Goal: Information Seeking & Learning: Learn about a topic

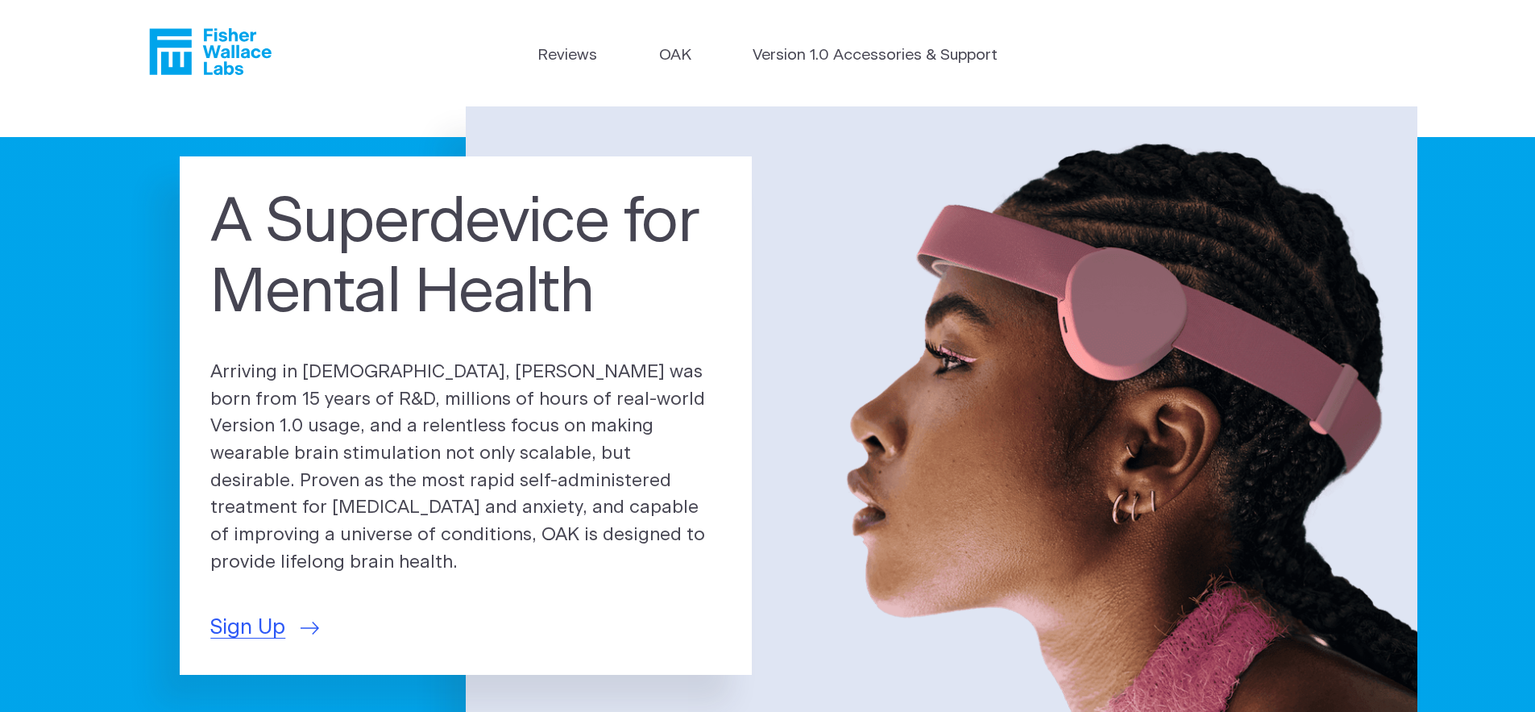
scroll to position [3, 0]
drag, startPoint x: 420, startPoint y: 496, endPoint x: 434, endPoint y: 493, distance: 13.9
click at [425, 495] on p "Arriving in [DEMOGRAPHIC_DATA], [PERSON_NAME] was born from 15 years of R&D, mi…" at bounding box center [465, 467] width 511 height 218
click at [439, 493] on p "Arriving in [DEMOGRAPHIC_DATA], [PERSON_NAME] was born from 15 years of R&D, mi…" at bounding box center [465, 467] width 511 height 218
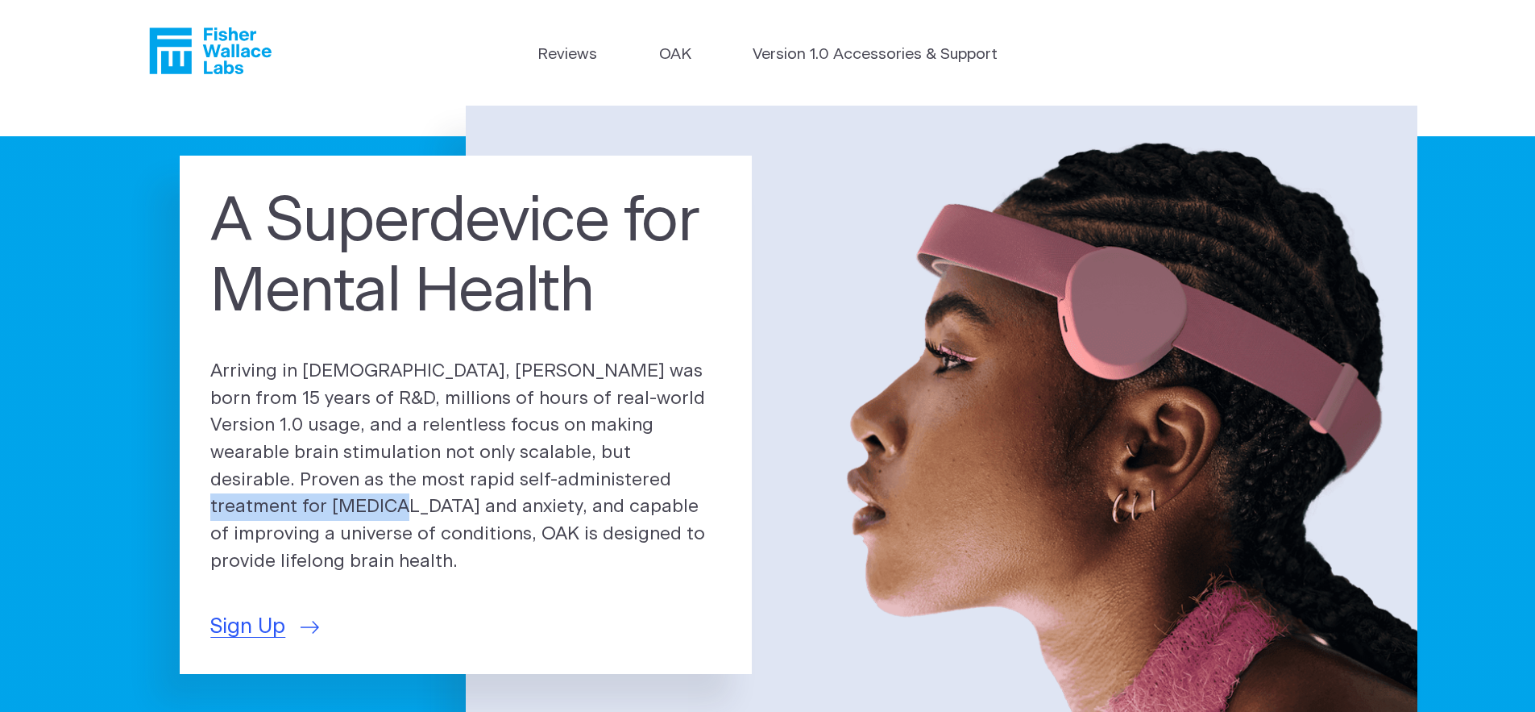
drag, startPoint x: 441, startPoint y: 494, endPoint x: 631, endPoint y: 483, distance: 190.5
click at [631, 483] on p "Arriving in [DEMOGRAPHIC_DATA], [PERSON_NAME] was born from 15 years of R&D, mi…" at bounding box center [465, 467] width 511 height 218
copy p "[MEDICAL_DATA] and anxiety"
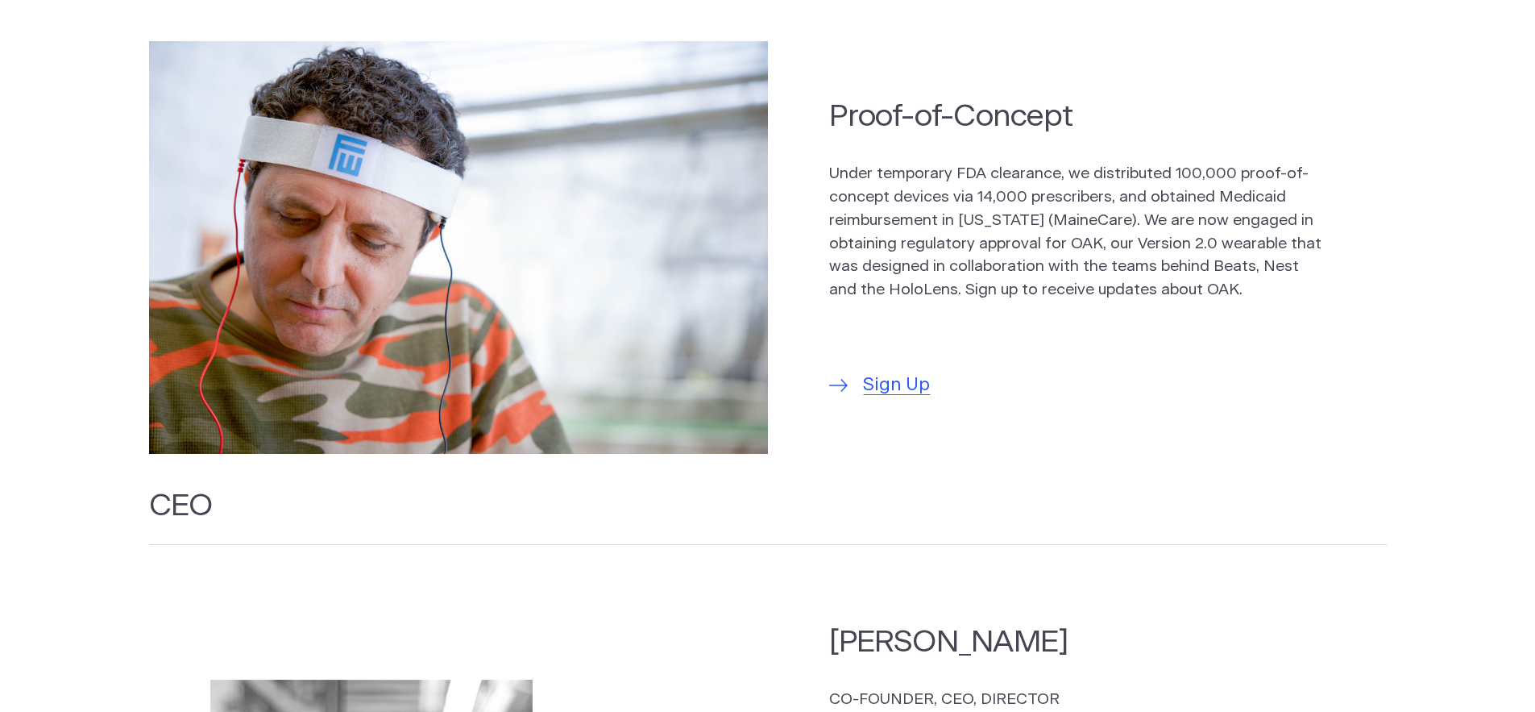
scroll to position [1351, 0]
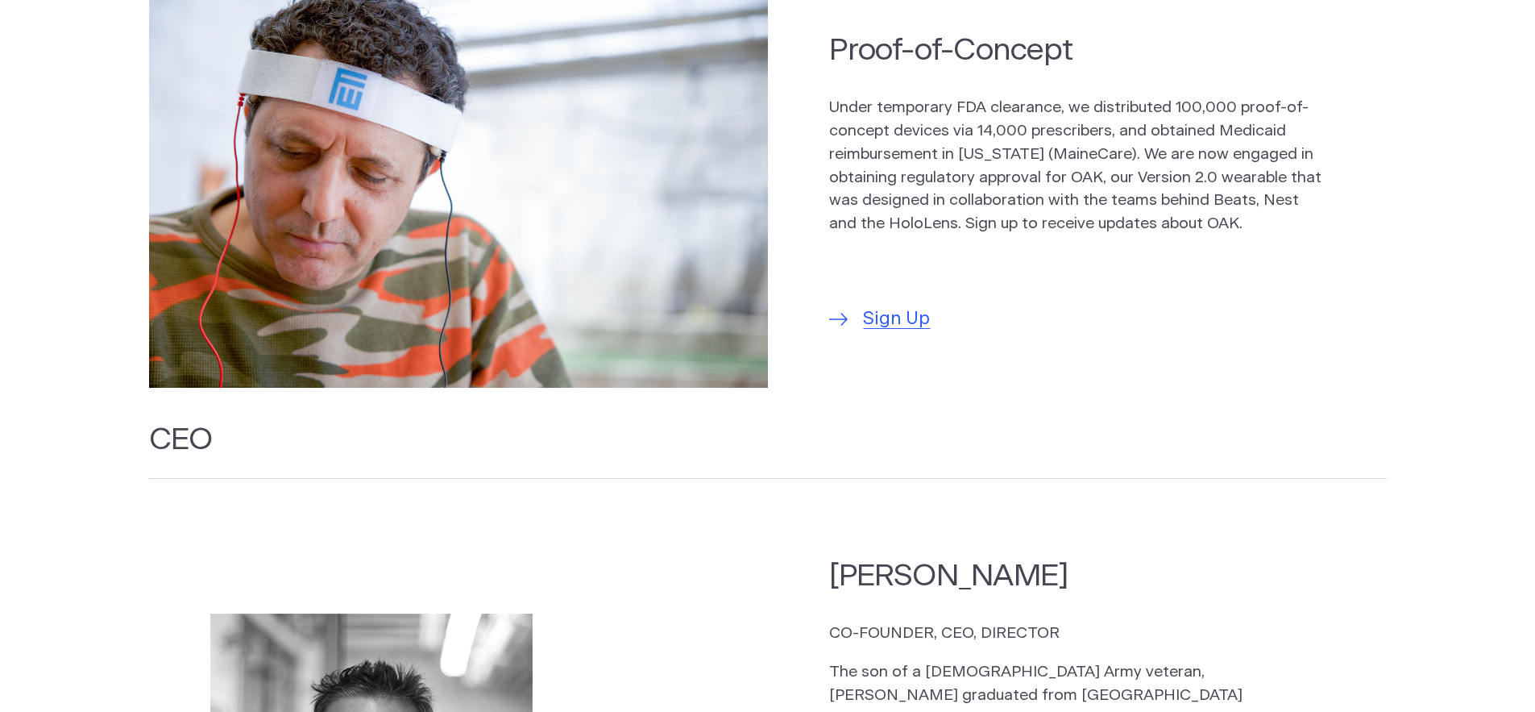
click at [1151, 196] on p "Under temporary FDA clearance, we distributed 100,000 proof-of-concept devices …" at bounding box center [1076, 166] width 495 height 139
drag, startPoint x: 1209, startPoint y: 193, endPoint x: 923, endPoint y: 214, distance: 287.6
click at [923, 214] on p "Under temporary FDA clearance, we distributed 100,000 proof-of-concept devices …" at bounding box center [1076, 166] width 495 height 139
copy p "Beats, Nest and the HoloLens"
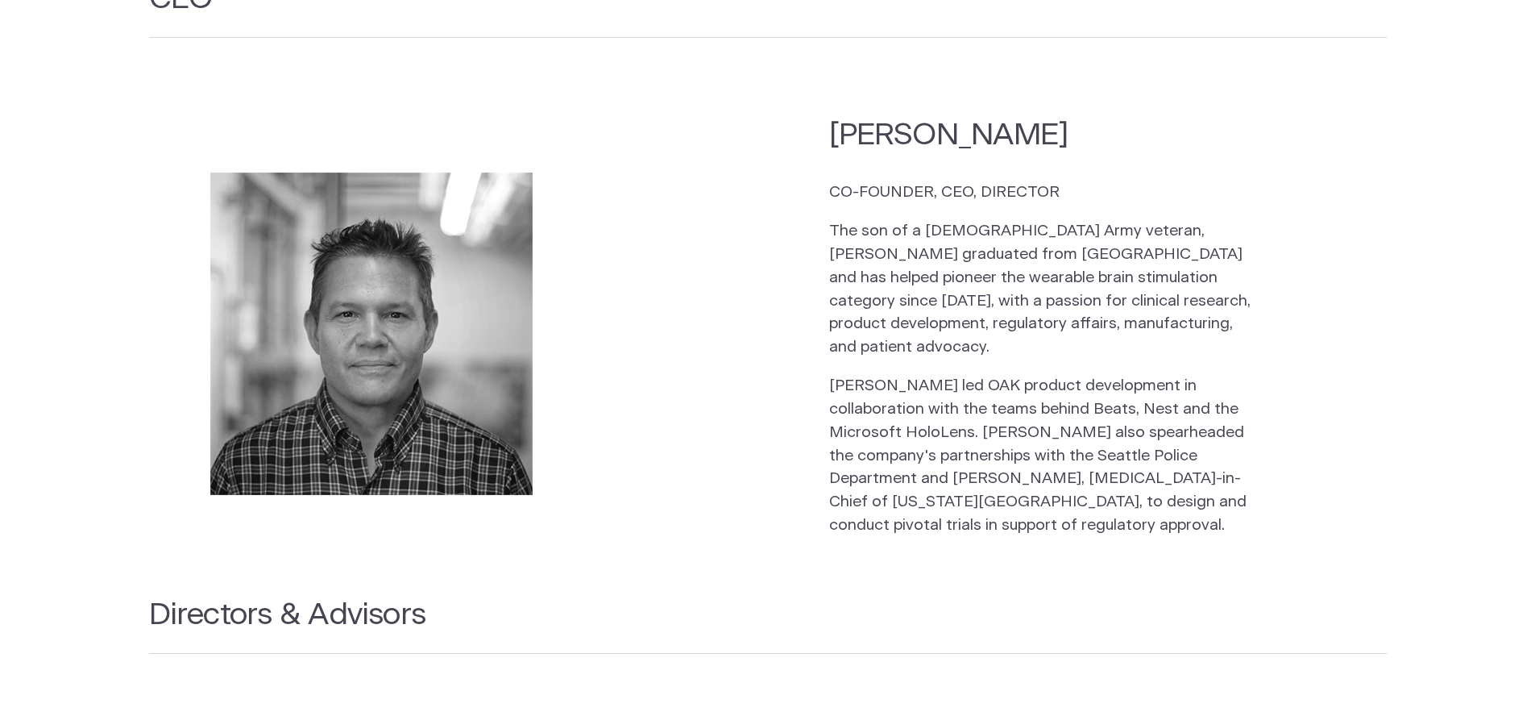
scroll to position [1803, 0]
